Goal: Task Accomplishment & Management: Use online tool/utility

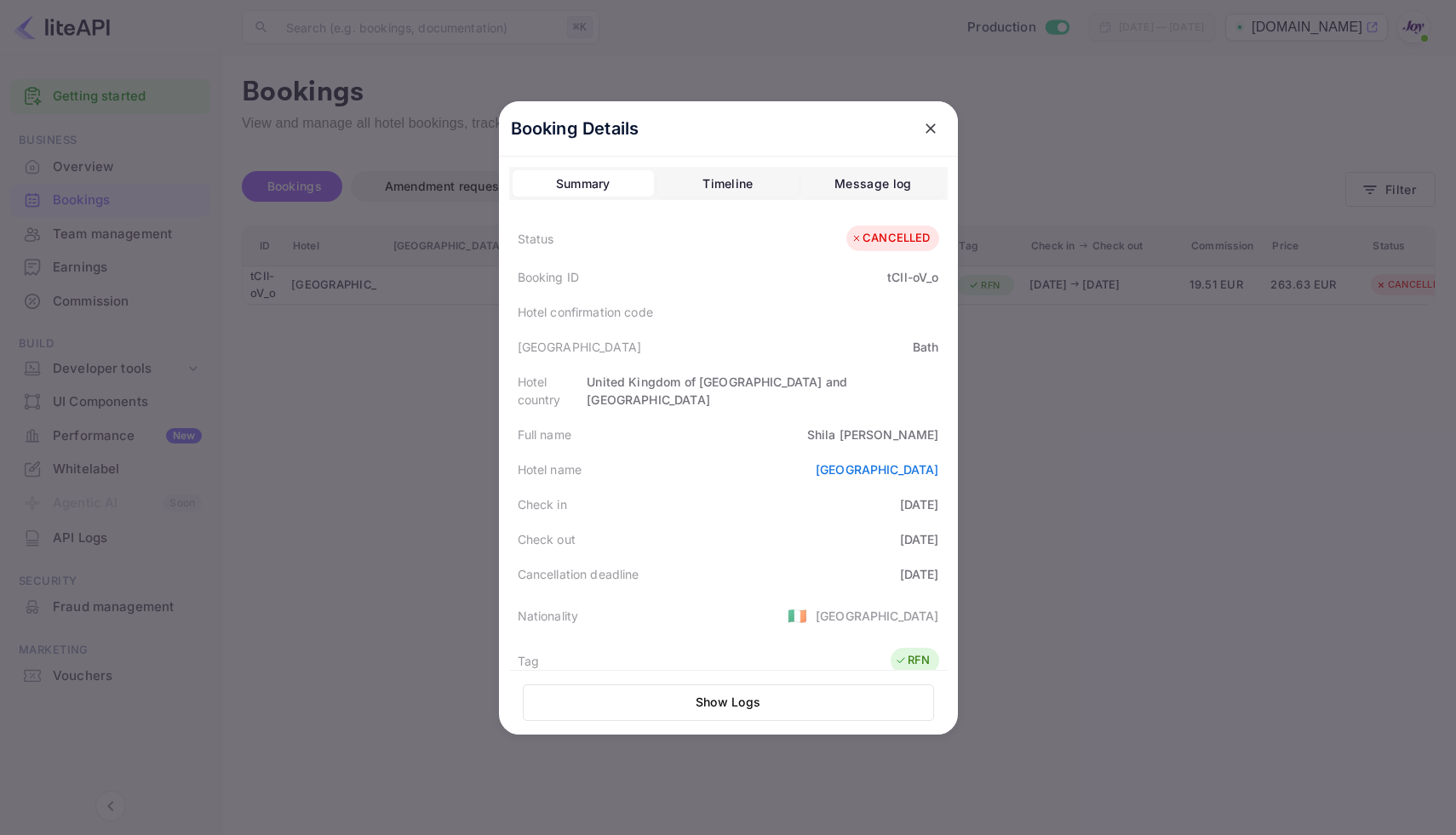
scroll to position [272, 0]
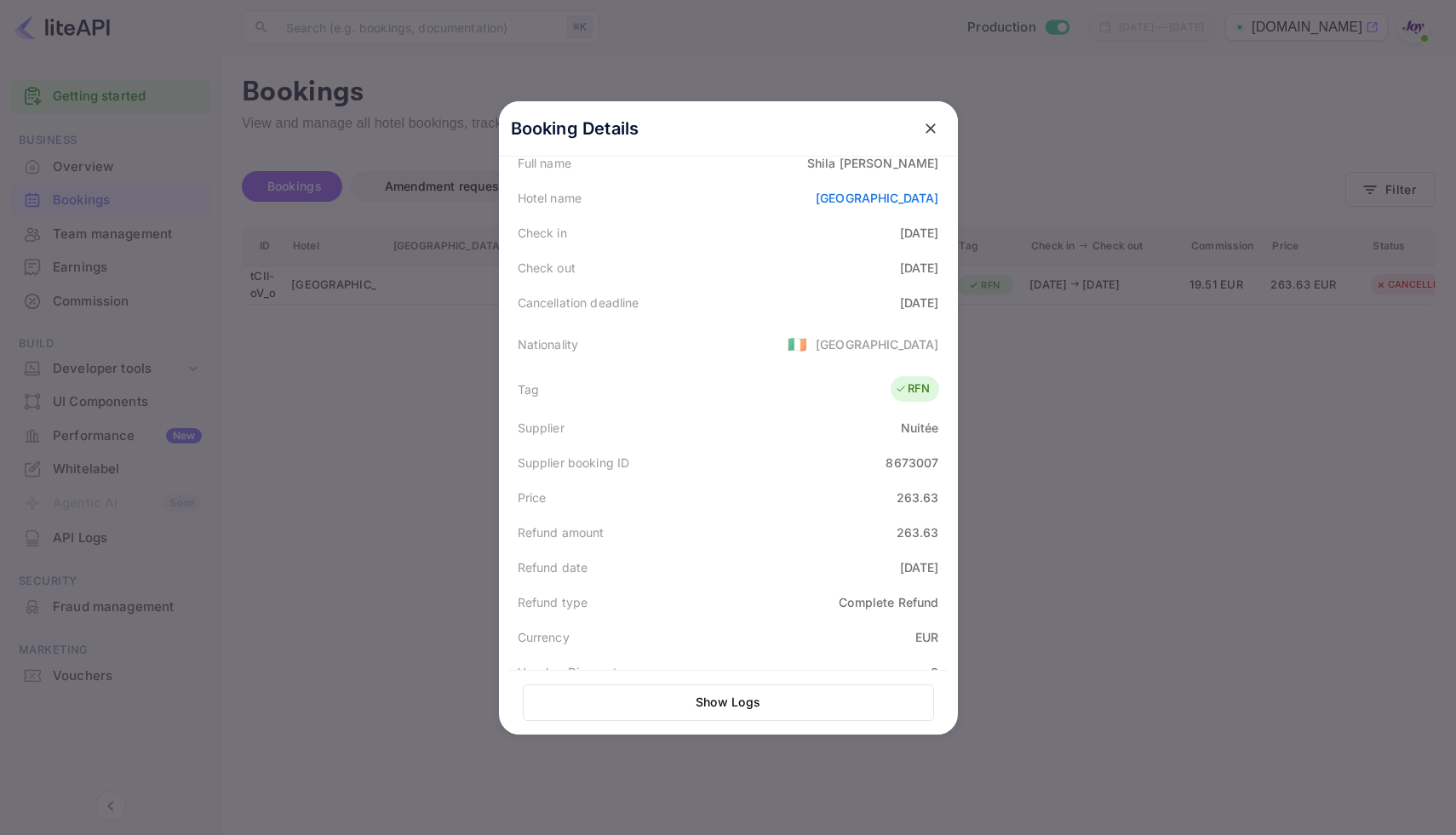
click at [922, 126] on icon "close" at bounding box center [930, 128] width 17 height 17
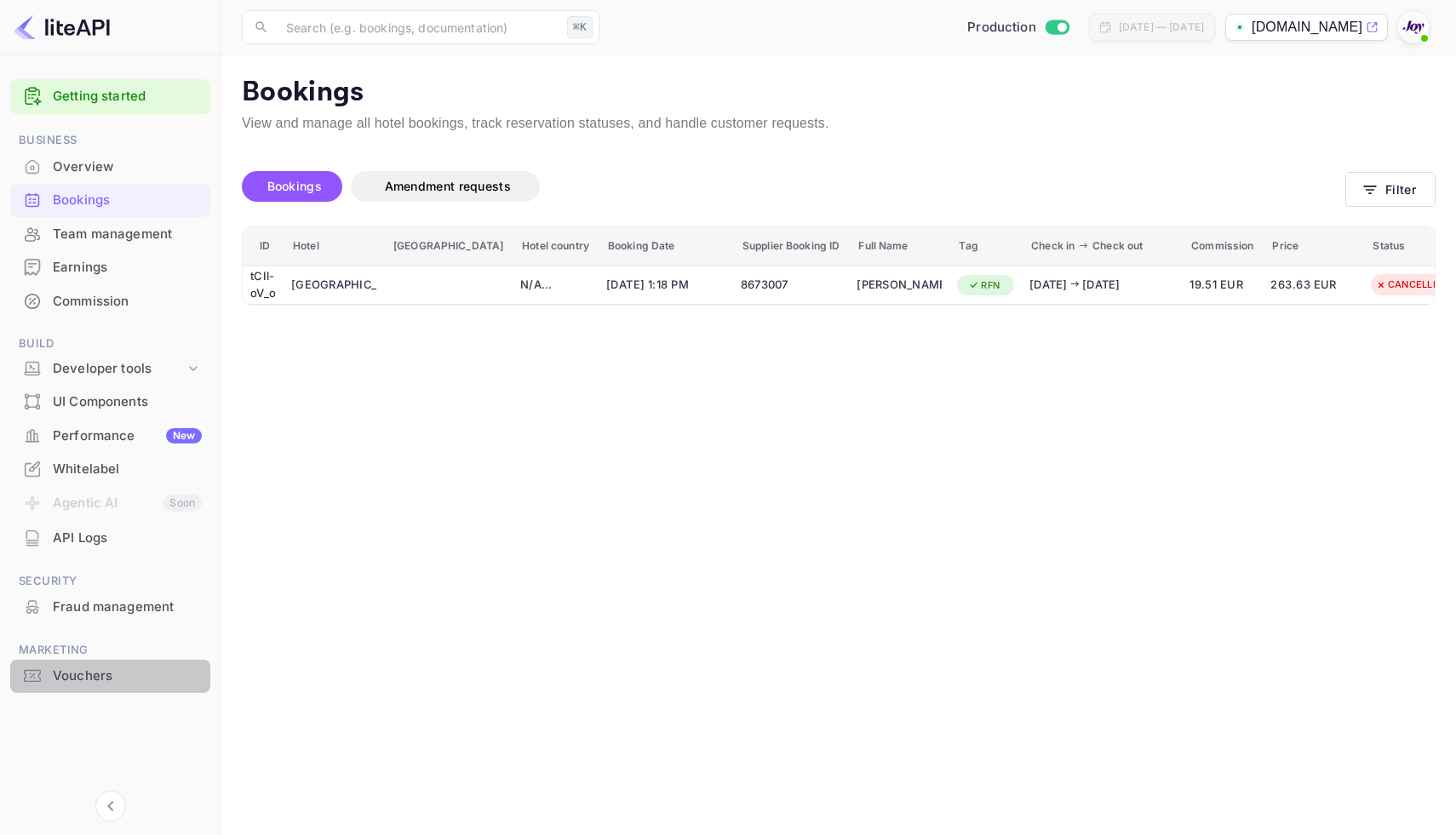
click at [118, 681] on div "Vouchers" at bounding box center [127, 676] width 149 height 19
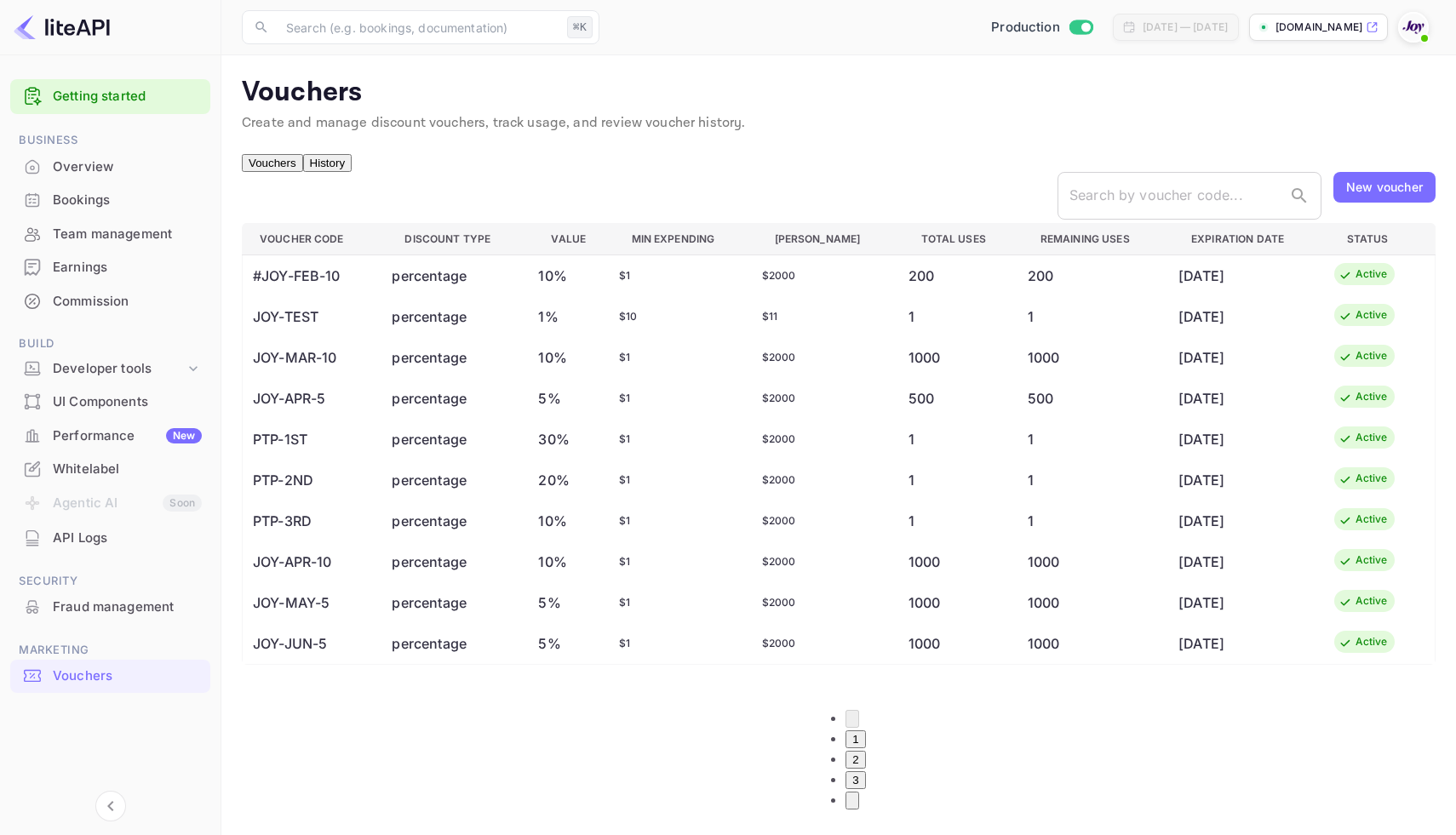
click at [1380, 195] on div "New voucher" at bounding box center [1383, 187] width 76 height 18
type input "C"
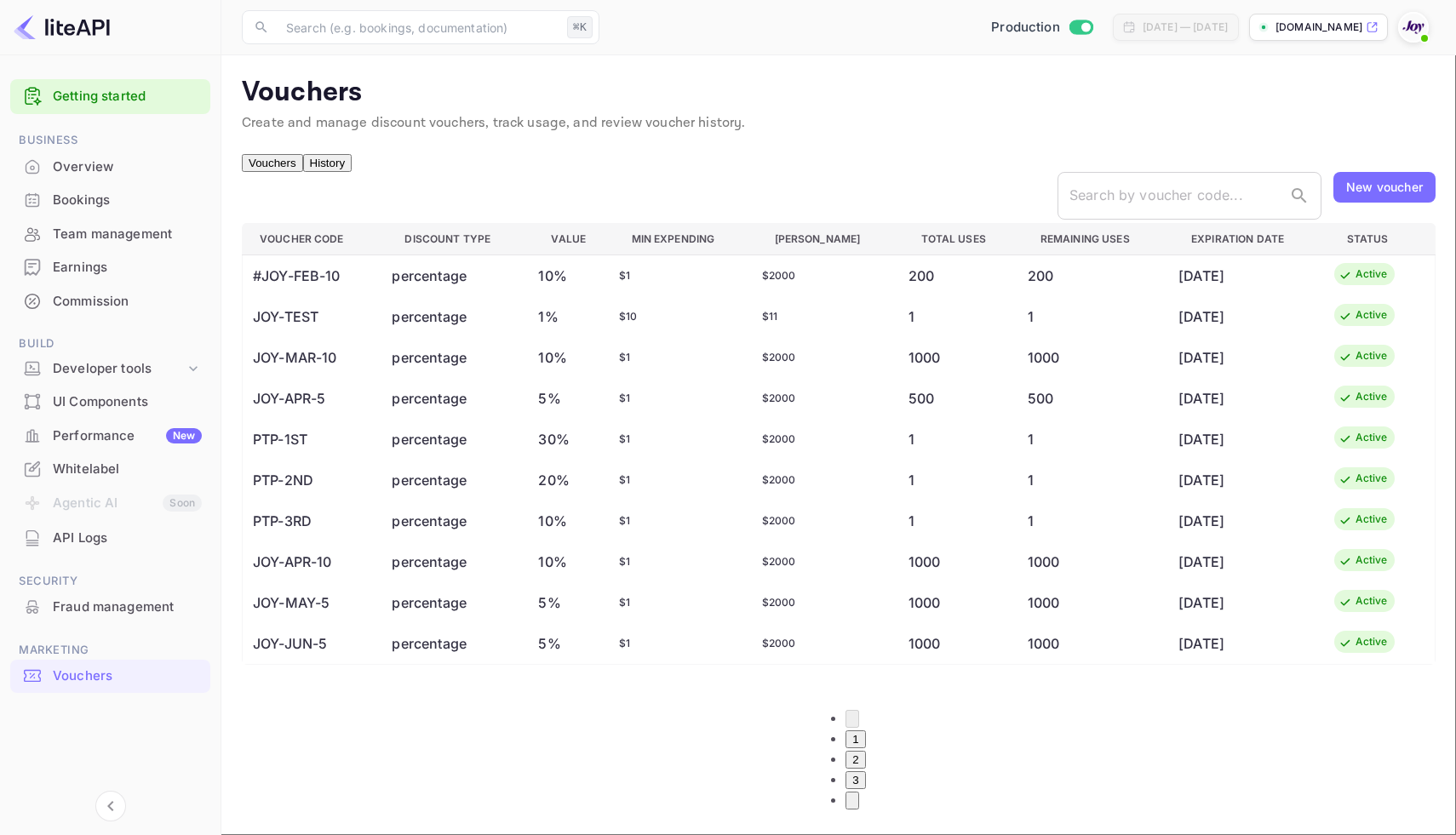
drag, startPoint x: 574, startPoint y: 253, endPoint x: 521, endPoint y: 254, distance: 53.0
type input "CODE40"
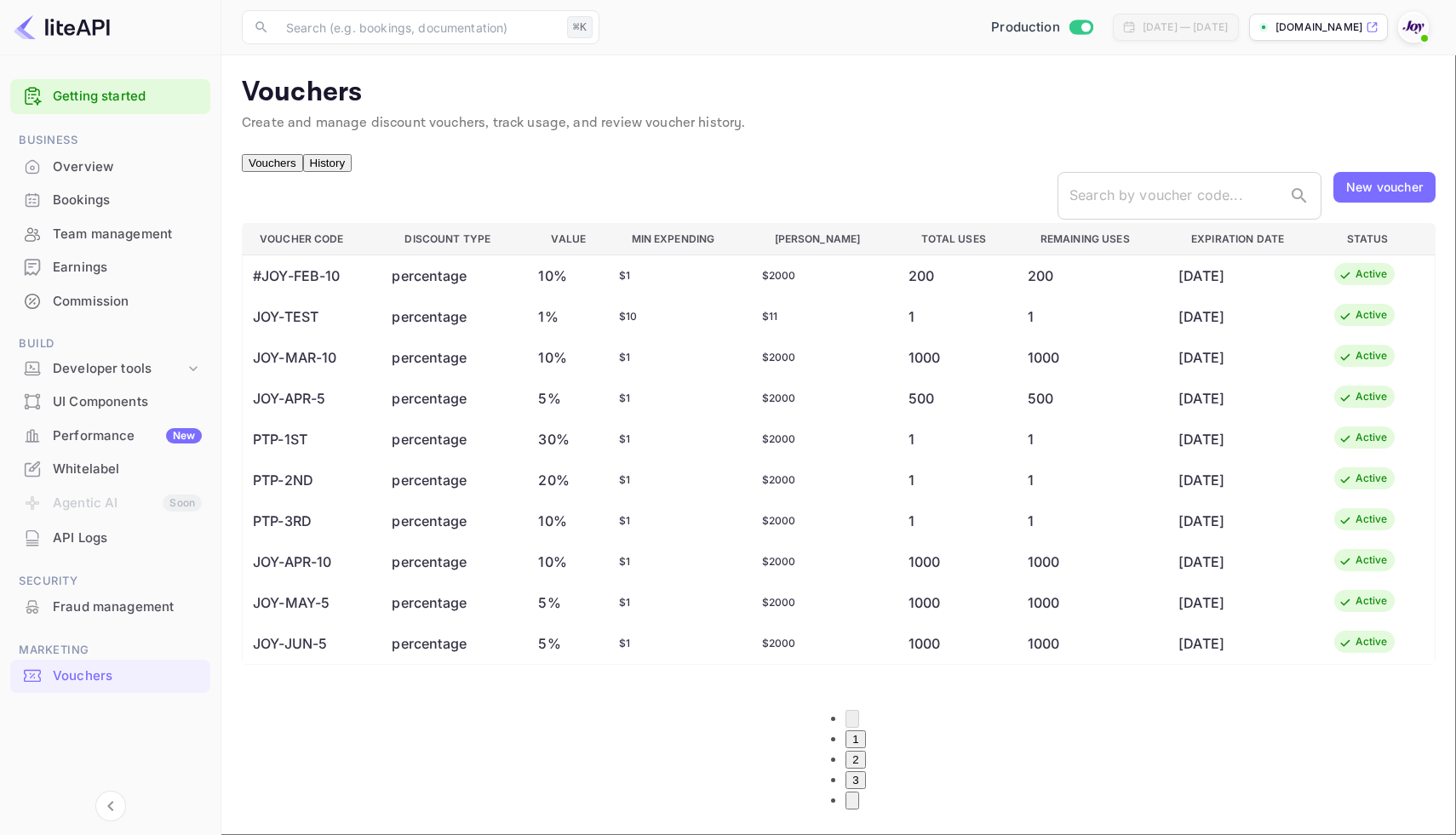
type input "1"
click at [603, 404] on body "Getting started Business Overview Bookings Team management Earnings Commission …" at bounding box center [728, 707] width 1456 height 1414
type input "EUR"
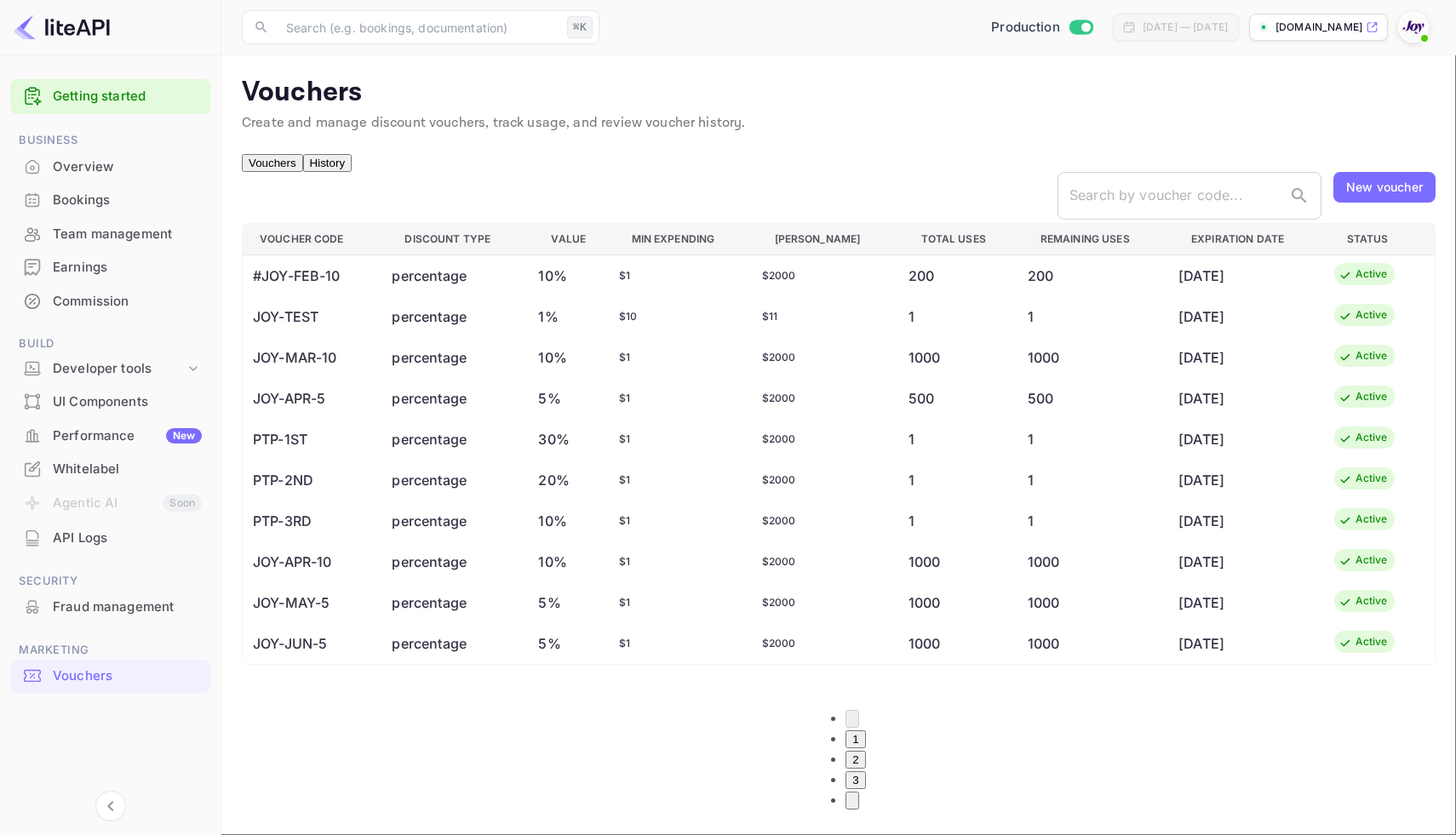
type input "1"
type input "500"
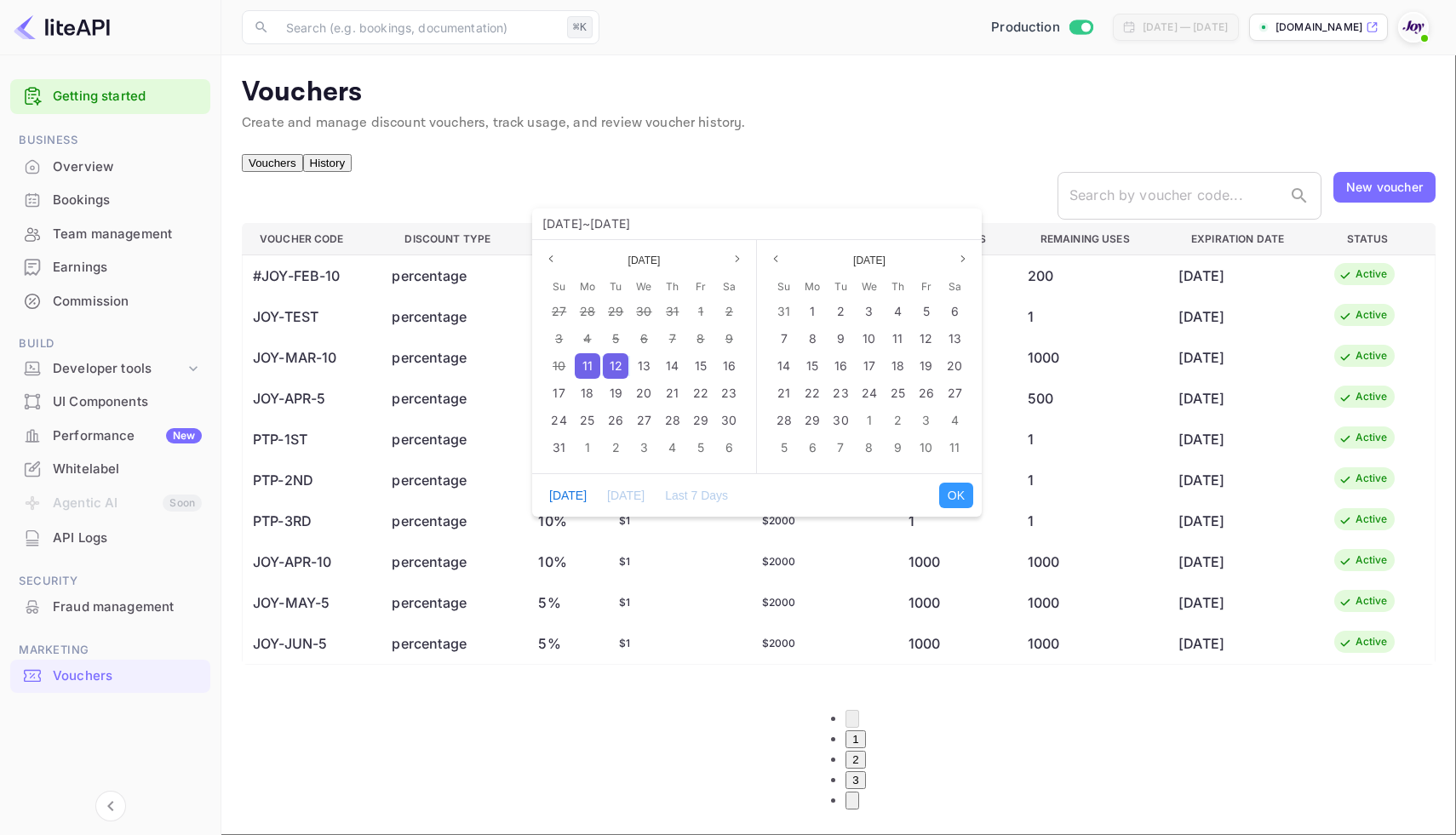
click at [583, 363] on span "11" at bounding box center [587, 365] width 11 height 15
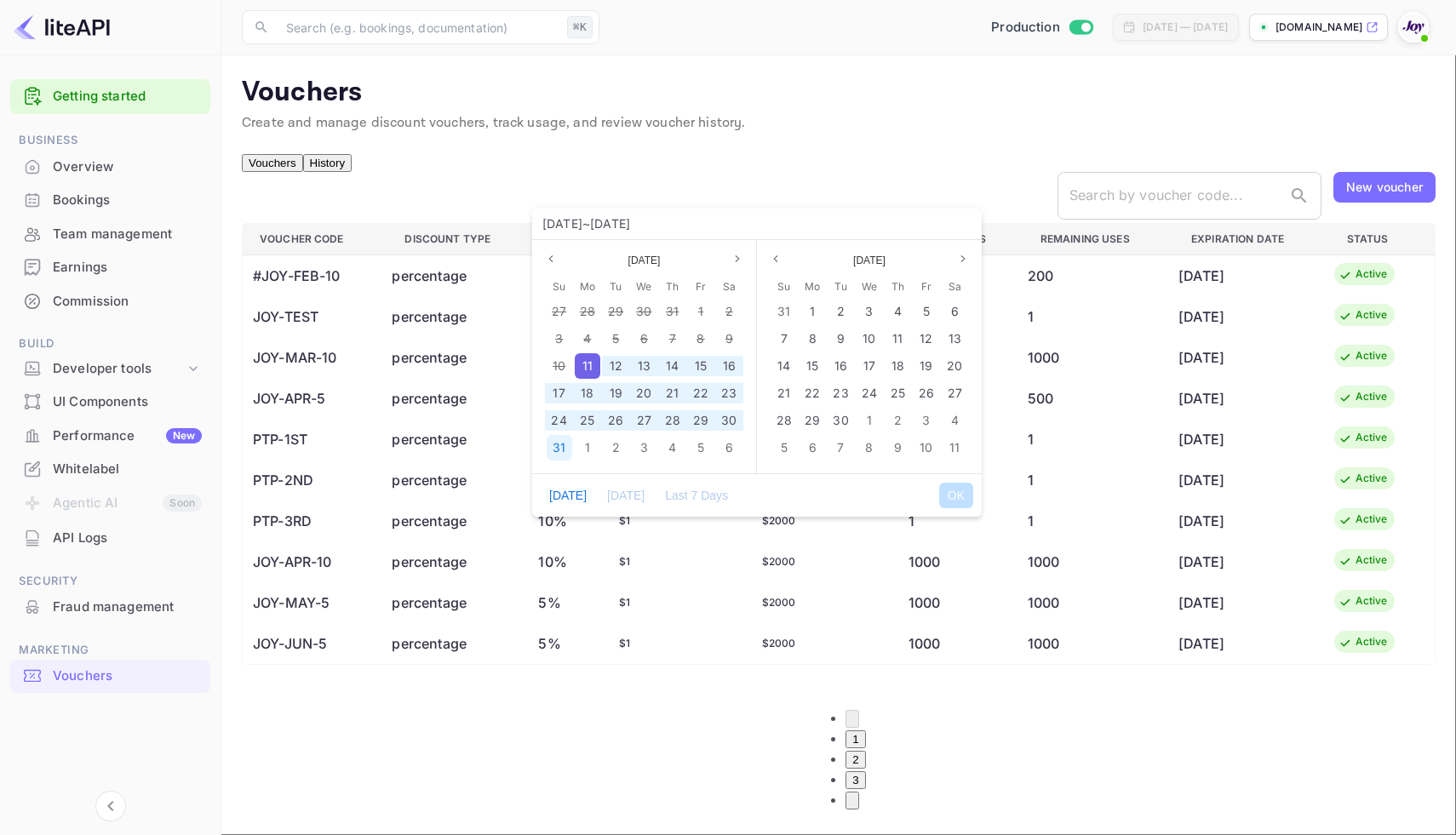
click at [555, 449] on span "31" at bounding box center [558, 447] width 13 height 15
click at [964, 492] on button "OK" at bounding box center [955, 495] width 34 height 25
type input "[DATE] ~ [DATE]"
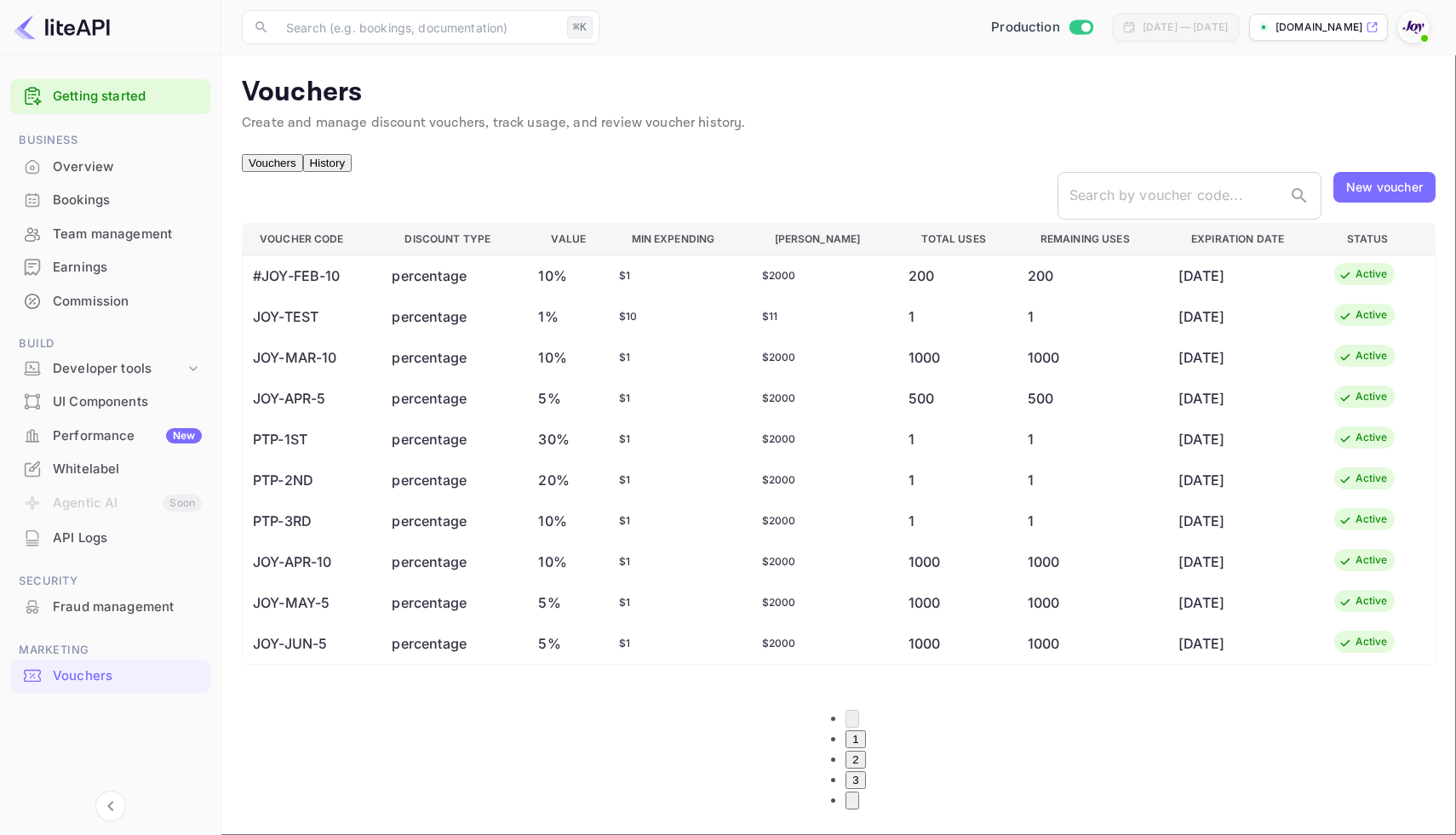
type input "40"
click at [52, 200] on div "Bookings" at bounding box center [110, 201] width 200 height 33
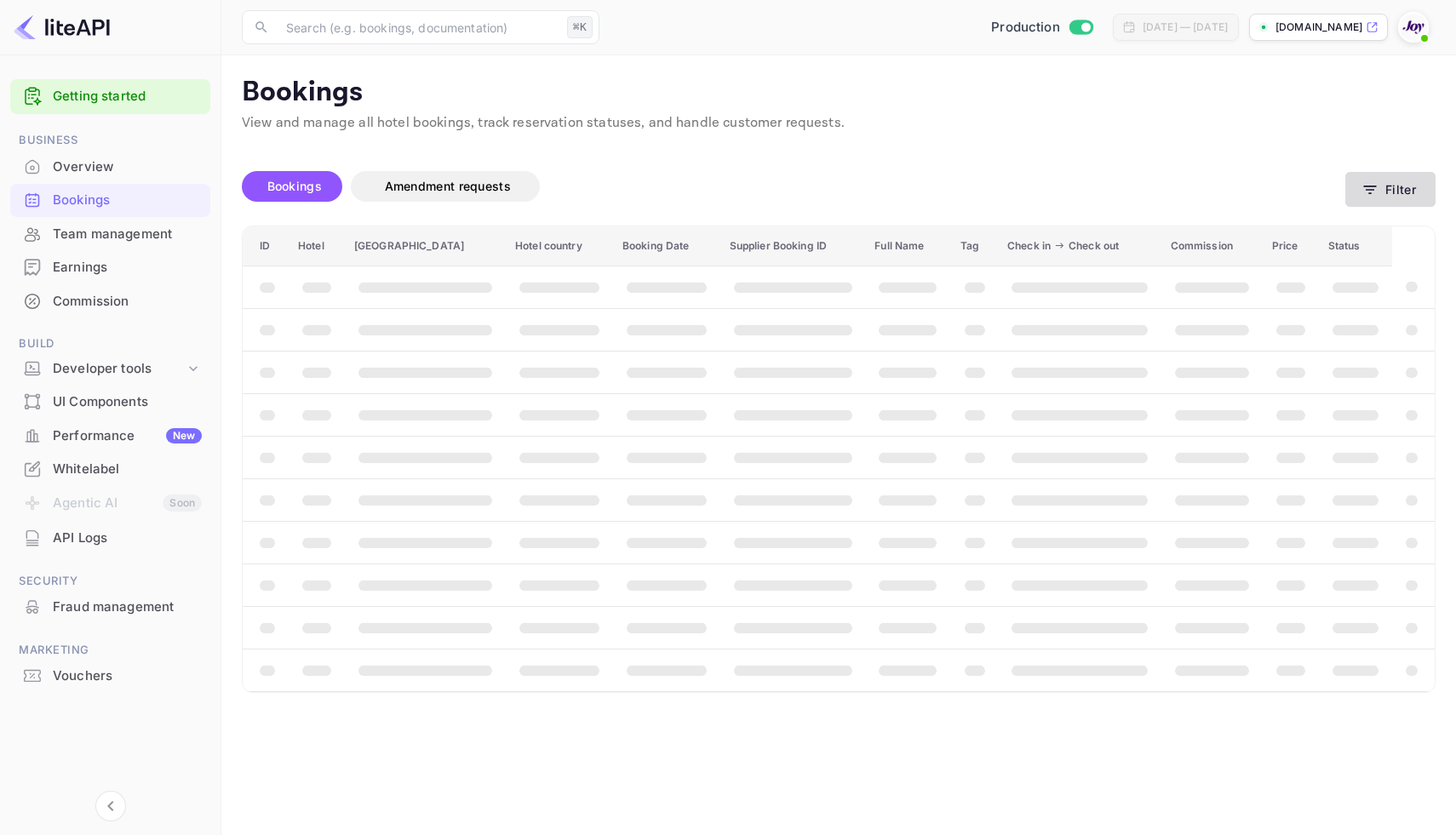
click at [1368, 184] on icon "button" at bounding box center [1369, 189] width 17 height 17
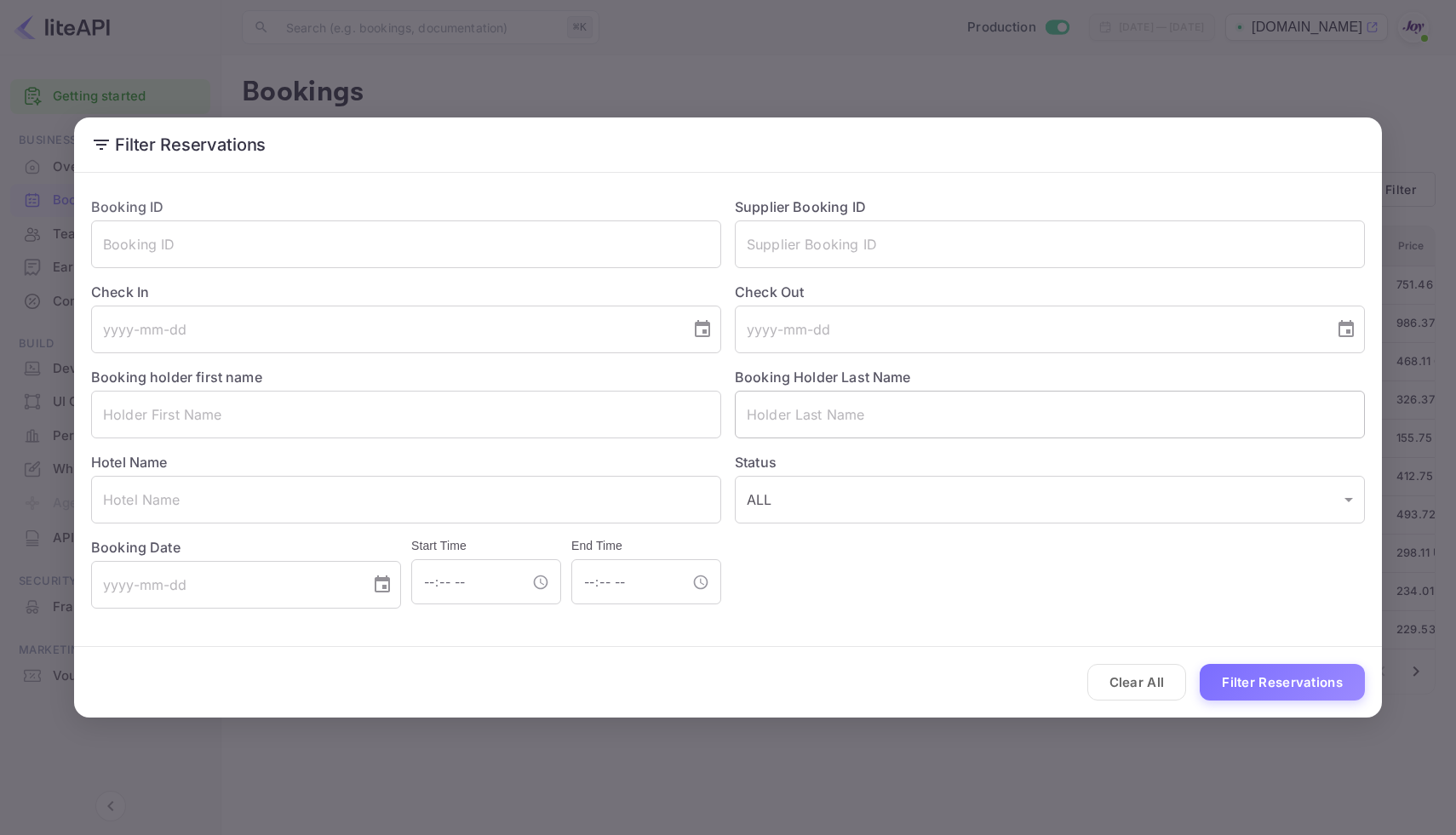
click at [796, 410] on input "text" at bounding box center [1049, 414] width 630 height 47
click at [820, 232] on input "text" at bounding box center [1049, 244] width 630 height 47
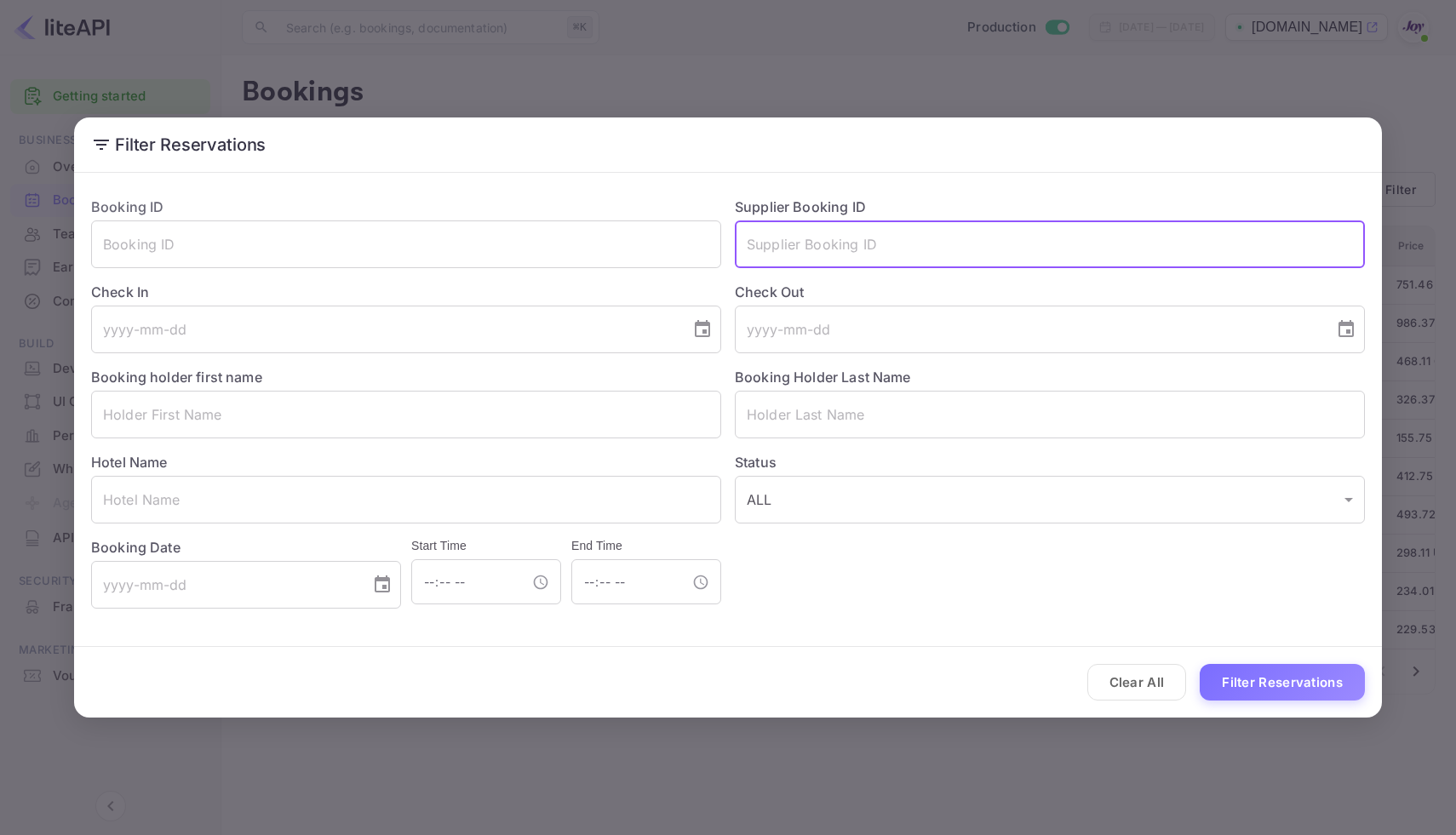
paste input "8723803"
type input "8723803"
click at [1237, 672] on button "Filter Reservations" at bounding box center [1282, 682] width 165 height 37
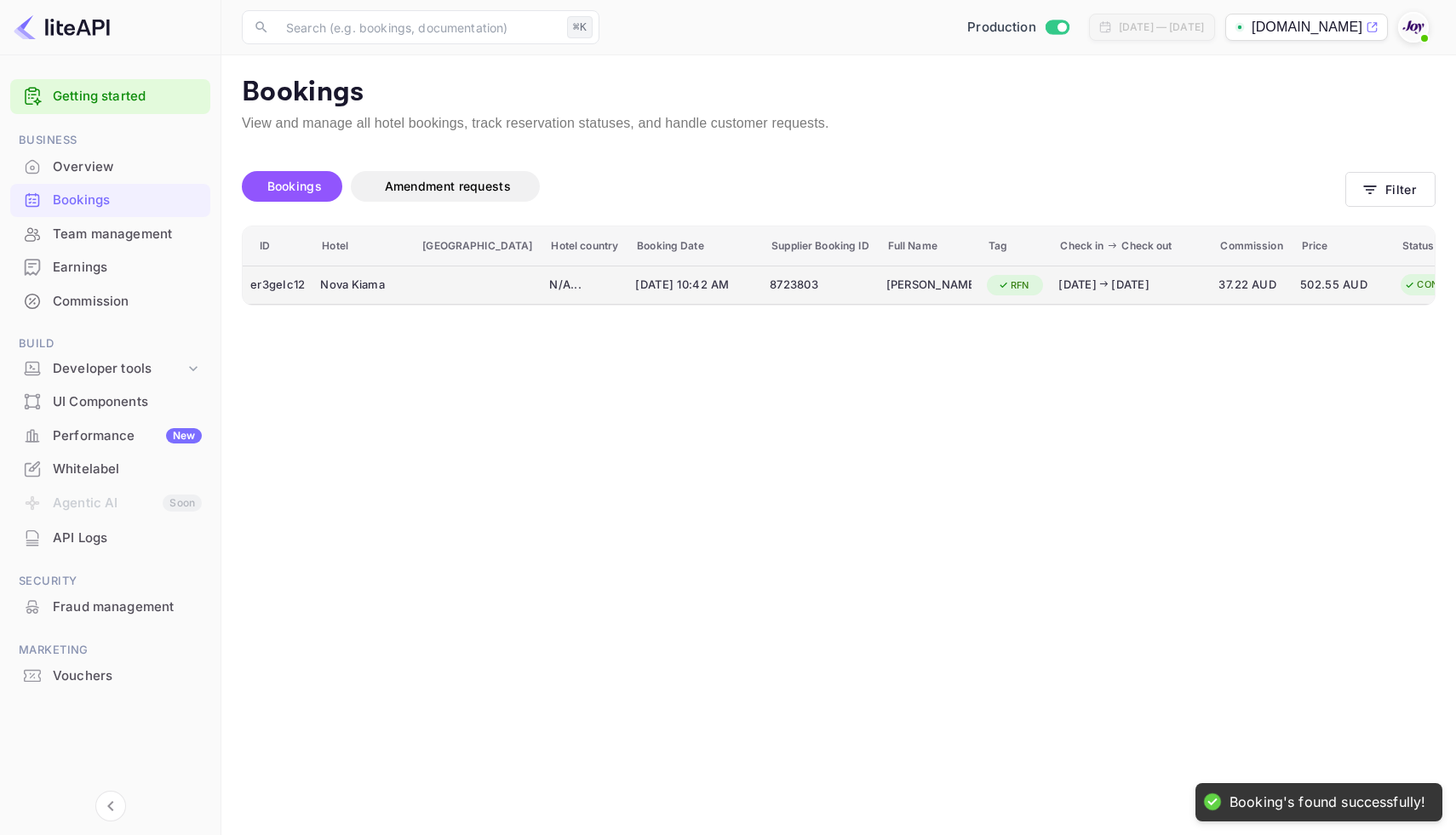
click at [798, 283] on div "8723803" at bounding box center [820, 285] width 101 height 27
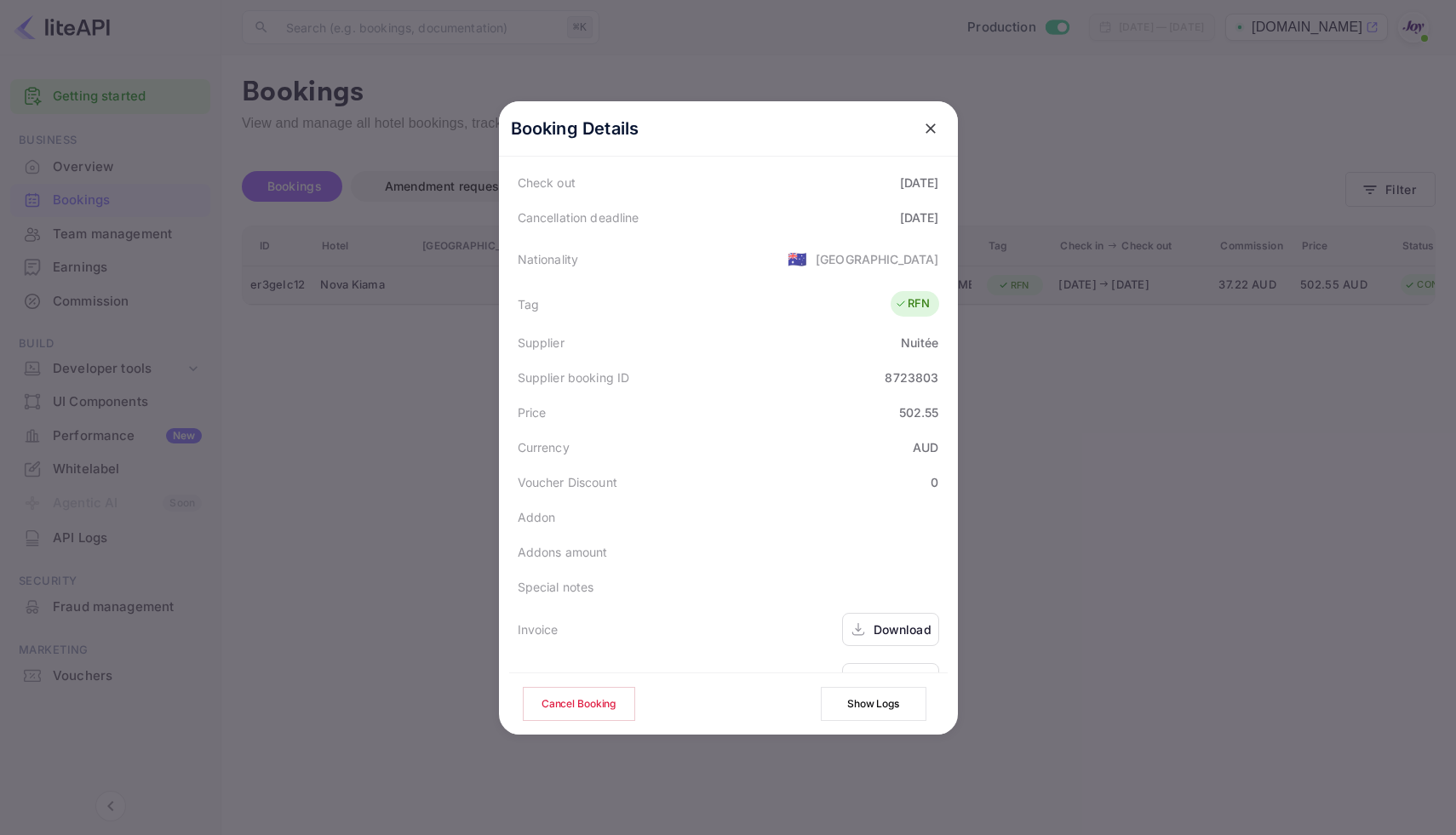
scroll to position [309, 0]
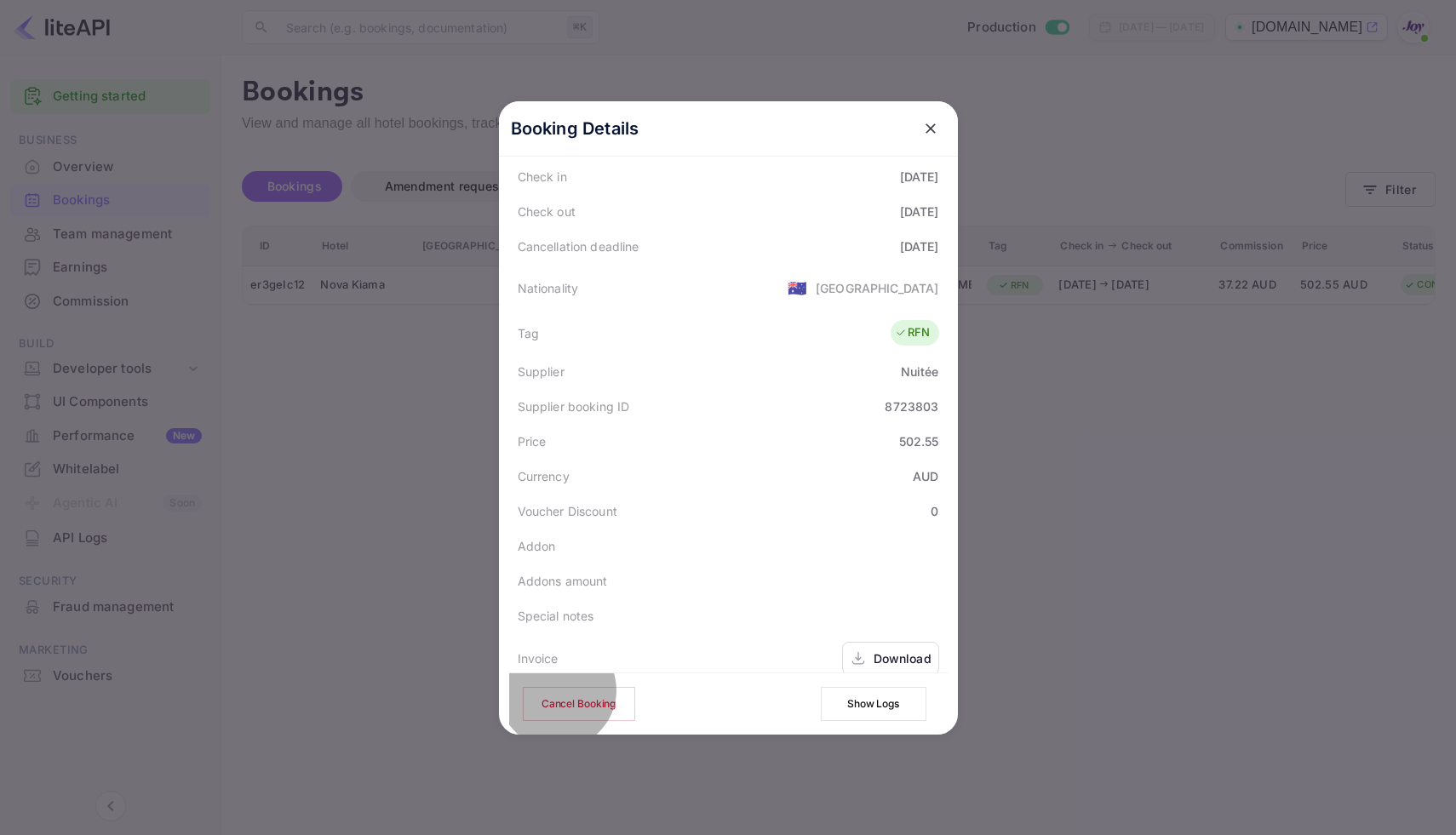
click at [863, 704] on button "Show Logs" at bounding box center [873, 704] width 105 height 34
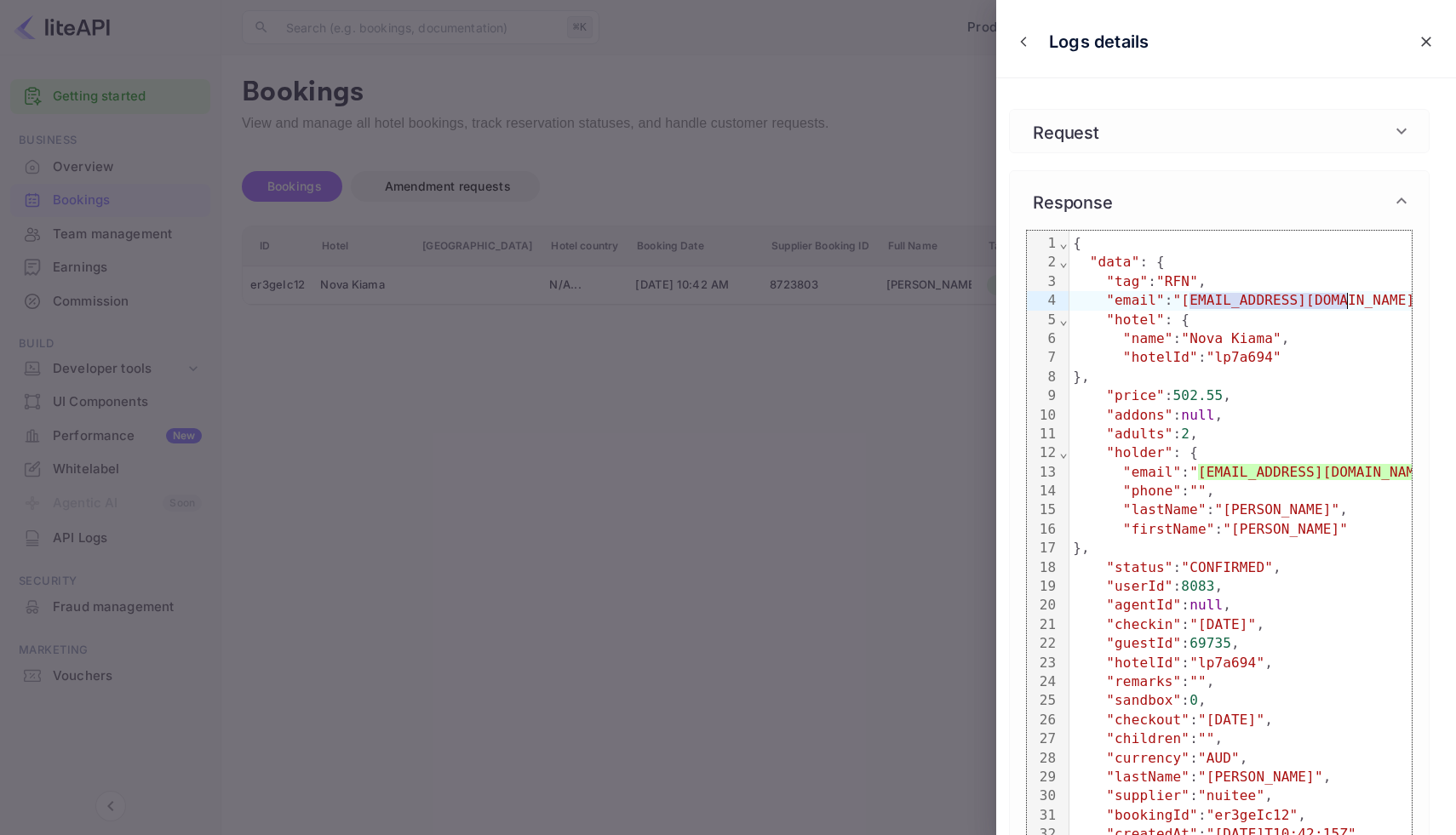
drag, startPoint x: 1190, startPoint y: 308, endPoint x: 1347, endPoint y: 297, distance: 157.4
click at [1347, 297] on span ""[EMAIL_ADDRESS][DOMAIN_NAME]"" at bounding box center [1297, 300] width 250 height 16
copy span "[EMAIL_ADDRESS][DOMAIN_NAME]"
